Goal: Transaction & Acquisition: Book appointment/travel/reservation

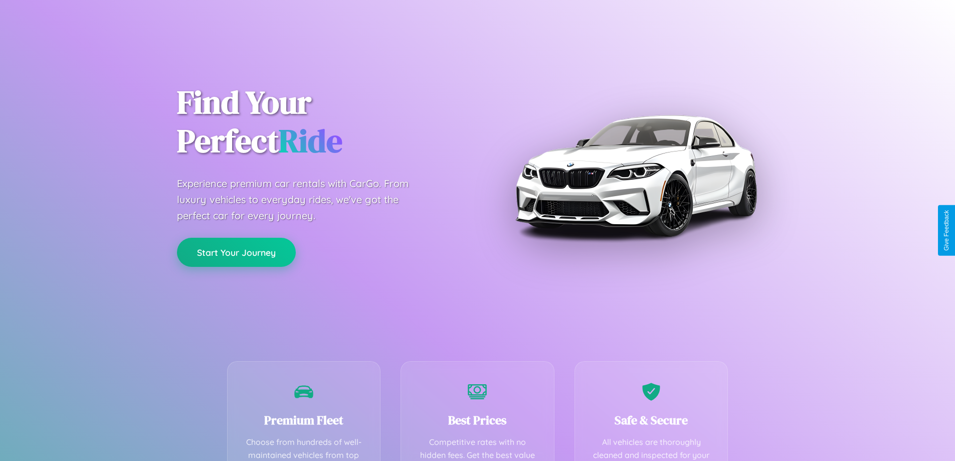
click at [236, 252] on button "Start Your Journey" at bounding box center [236, 252] width 119 height 29
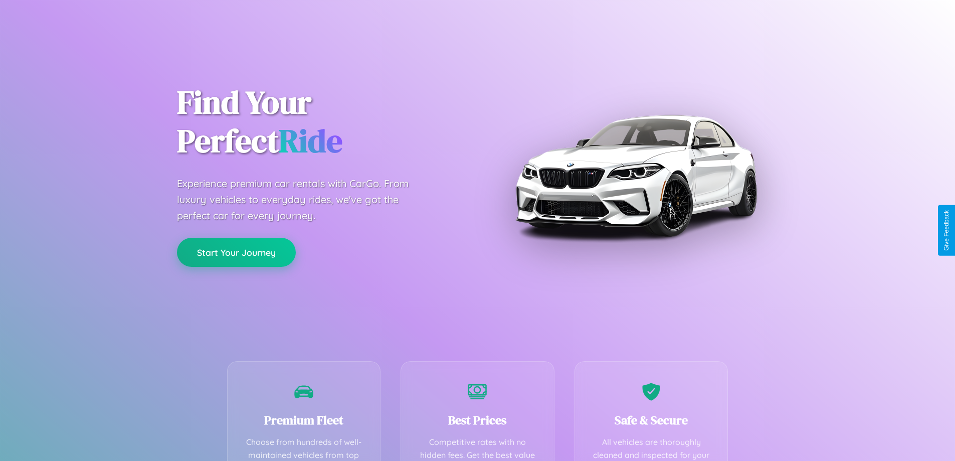
click at [236, 252] on button "Start Your Journey" at bounding box center [236, 252] width 119 height 29
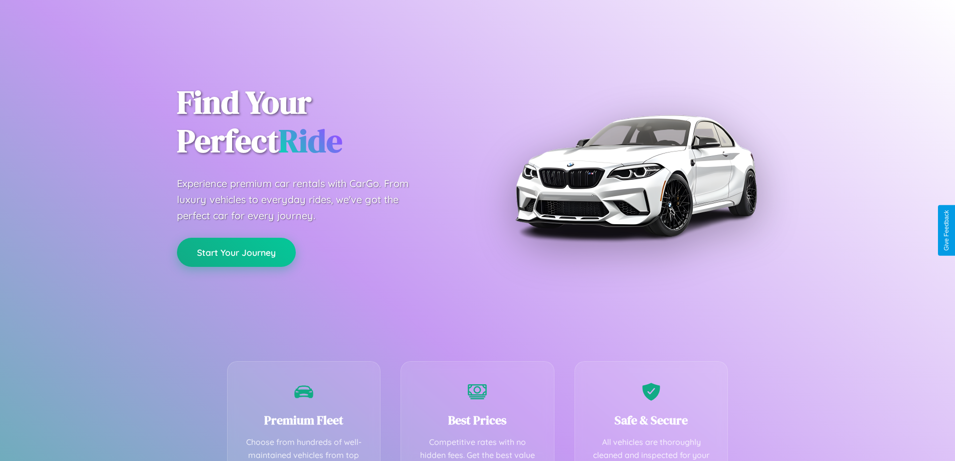
click at [236, 252] on button "Start Your Journey" at bounding box center [236, 252] width 119 height 29
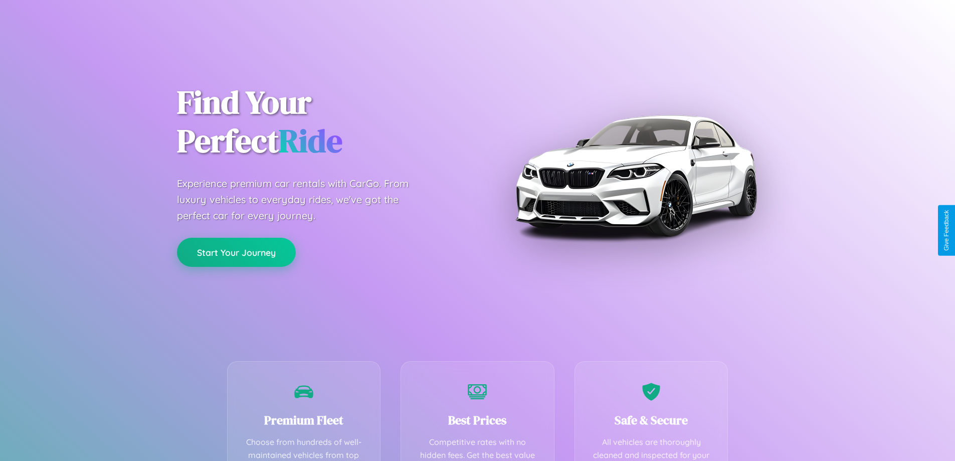
click at [236, 252] on button "Start Your Journey" at bounding box center [236, 252] width 119 height 29
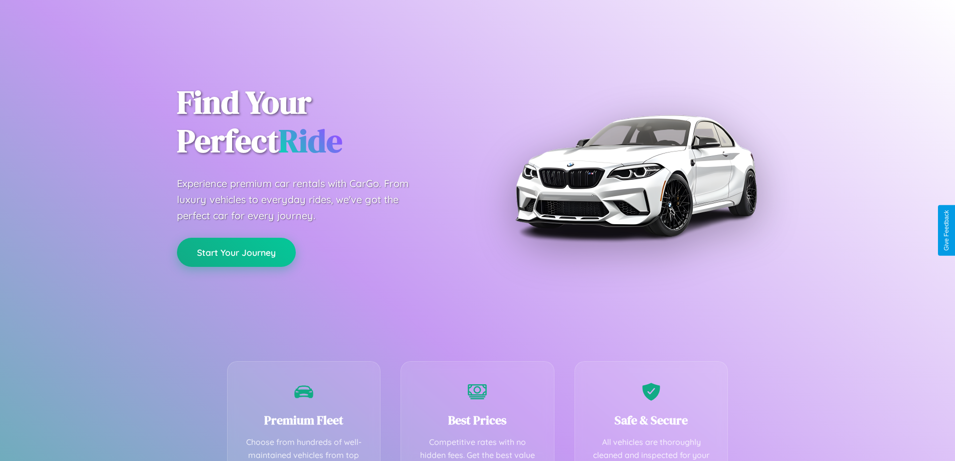
click at [236, 252] on button "Start Your Journey" at bounding box center [236, 252] width 119 height 29
